Goal: Information Seeking & Learning: Learn about a topic

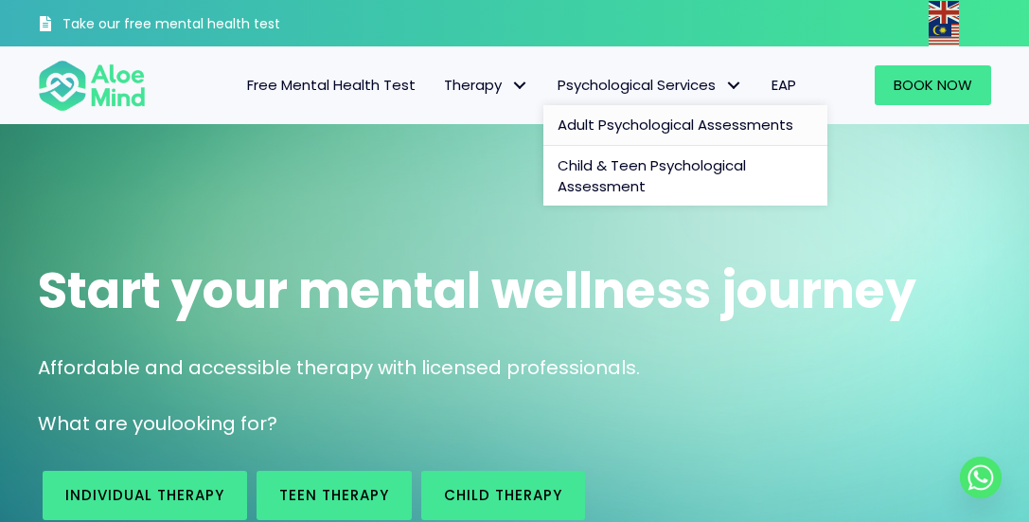
click at [658, 127] on span "Adult Psychological Assessments" at bounding box center [676, 125] width 236 height 20
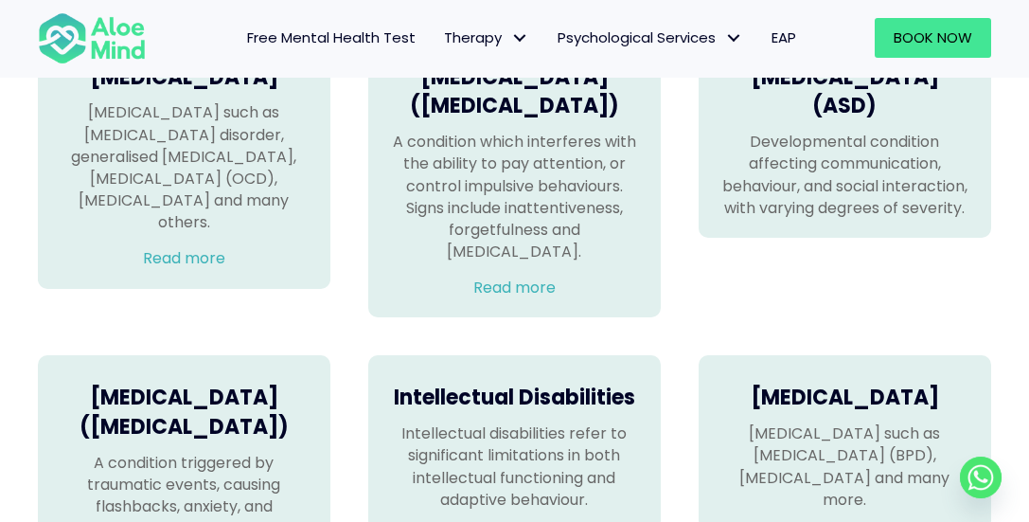
scroll to position [1401, 0]
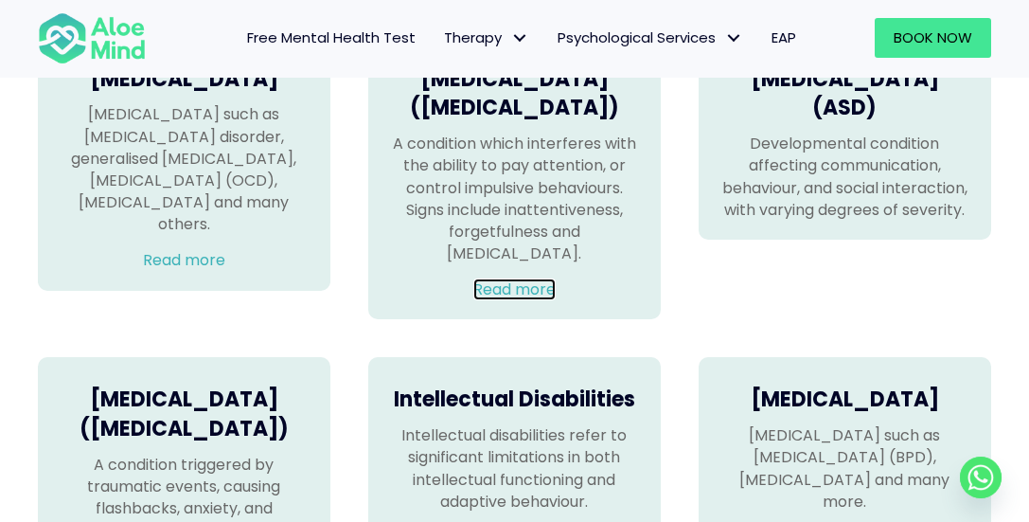
click at [521, 300] on link "Read more" at bounding box center [514, 289] width 82 height 22
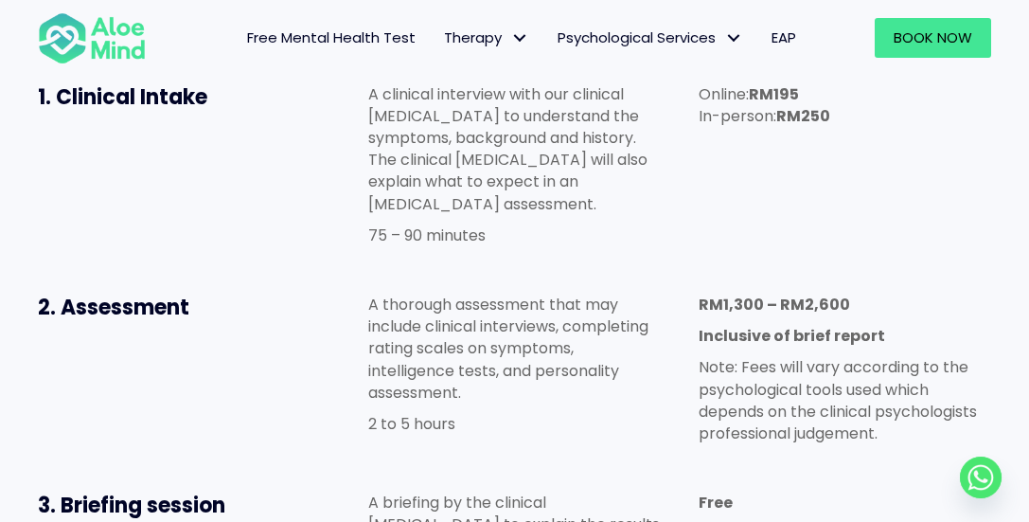
scroll to position [1102, 0]
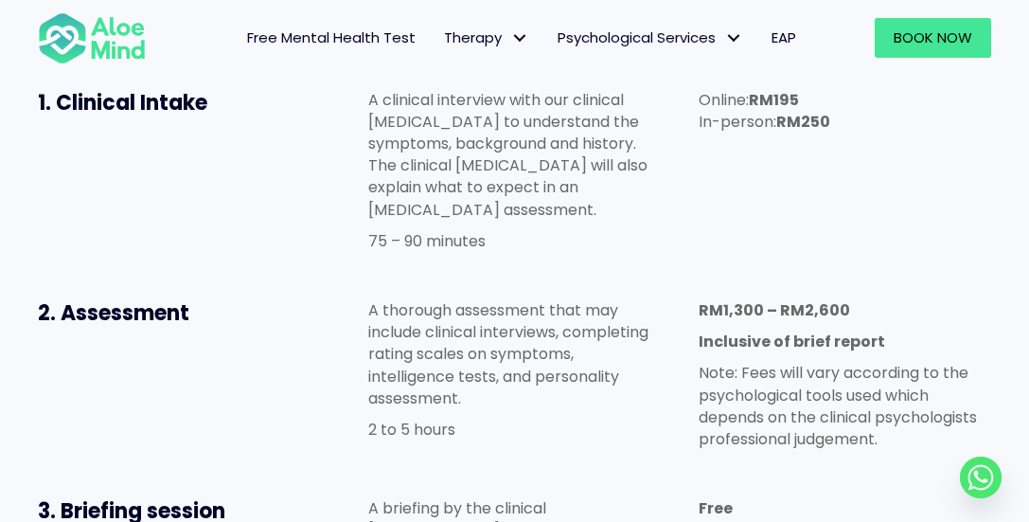
click at [737, 299] on strong "RM1,300 – RM2,600" at bounding box center [774, 310] width 151 height 22
click at [811, 299] on strong "RM1,300 – RM2,600" at bounding box center [774, 310] width 151 height 22
